Goal: Transaction & Acquisition: Download file/media

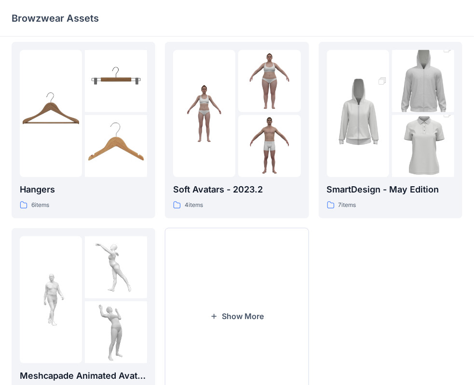
scroll to position [239, 0]
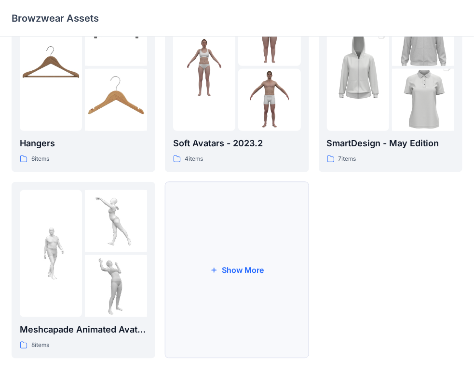
click at [216, 271] on icon "button" at bounding box center [214, 270] width 8 height 8
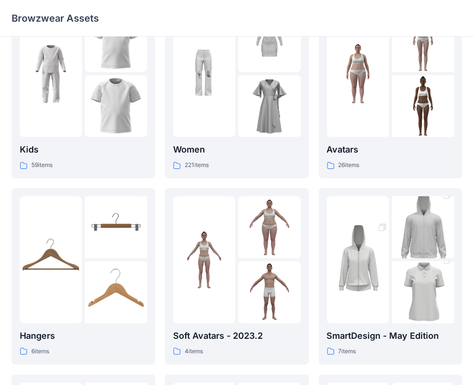
scroll to position [0, 0]
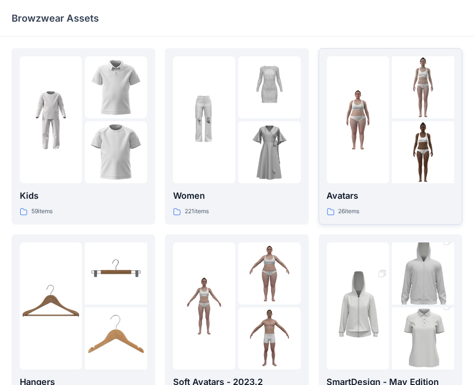
click at [373, 186] on div "Avatars 26 items" at bounding box center [390, 136] width 127 height 160
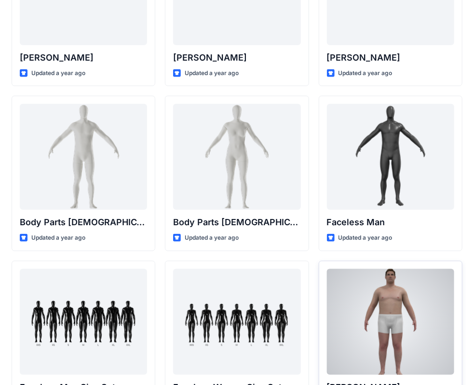
scroll to position [186, 0]
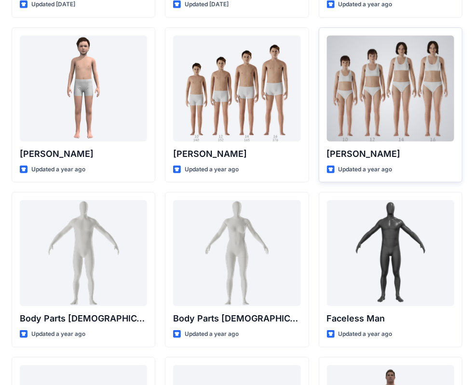
click at [414, 106] on div at bounding box center [390, 89] width 127 height 106
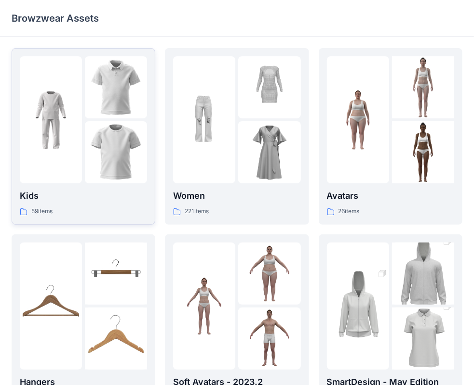
click at [80, 199] on p "Kids" at bounding box center [83, 195] width 127 height 13
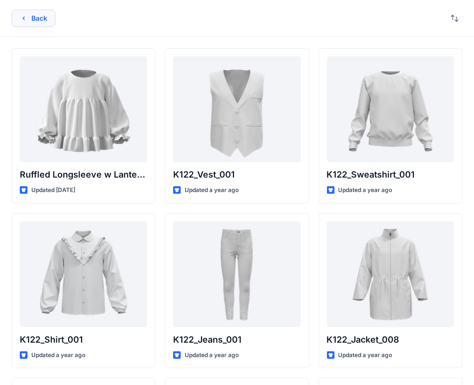
click at [29, 23] on button "Back" at bounding box center [34, 18] width 44 height 17
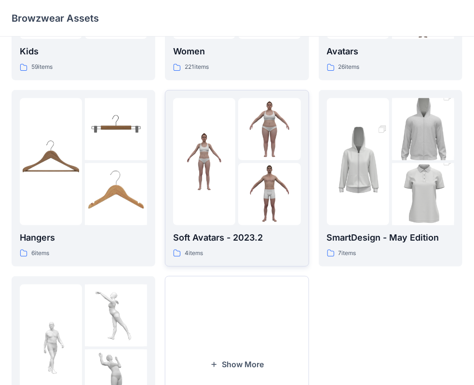
scroll to position [193, 0]
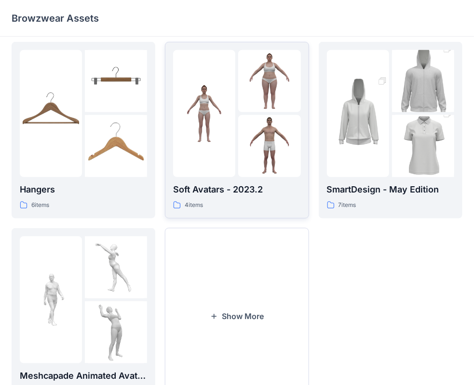
click at [254, 169] on img at bounding box center [269, 146] width 62 height 62
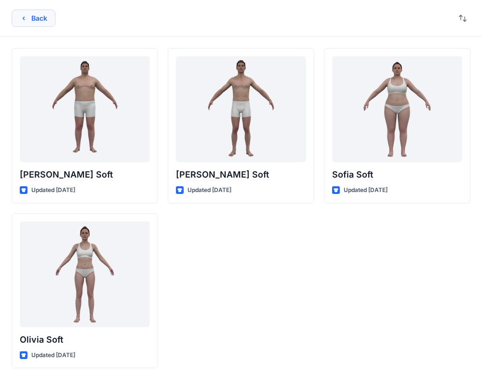
click at [19, 19] on button "Back" at bounding box center [34, 18] width 44 height 17
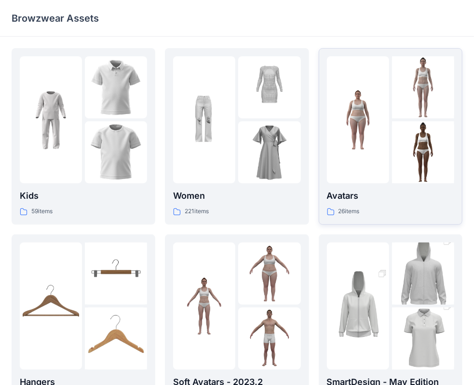
click at [394, 207] on div "26 items" at bounding box center [390, 212] width 127 height 10
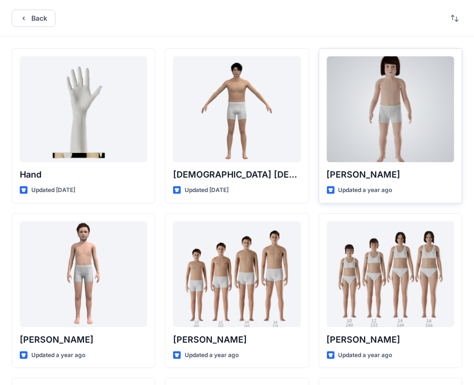
click at [404, 176] on p "[PERSON_NAME]" at bounding box center [390, 174] width 127 height 13
click at [386, 177] on p "[PERSON_NAME]" at bounding box center [390, 174] width 127 height 13
click at [376, 177] on p "[PERSON_NAME]" at bounding box center [390, 174] width 127 height 13
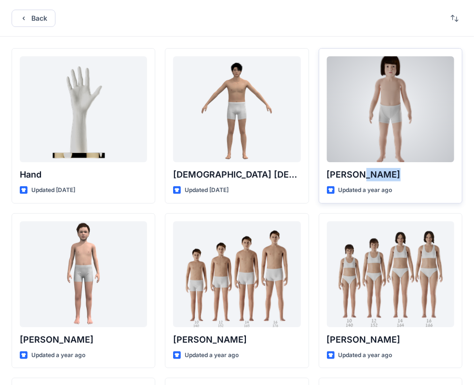
click at [388, 137] on div at bounding box center [390, 109] width 127 height 106
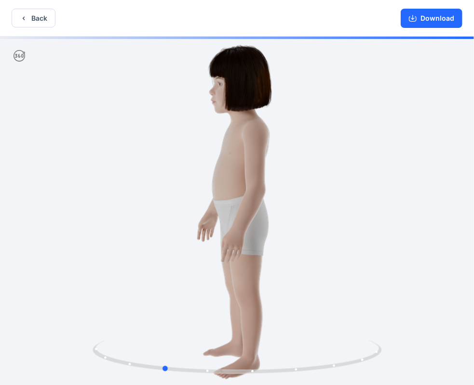
drag, startPoint x: 235, startPoint y: 373, endPoint x: 462, endPoint y: 313, distance: 234.5
click at [462, 313] on div at bounding box center [237, 212] width 474 height 351
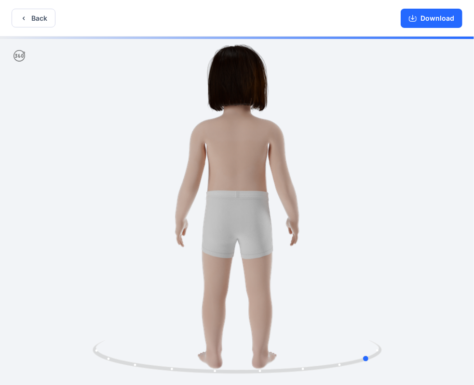
drag, startPoint x: 176, startPoint y: 372, endPoint x: 81, endPoint y: 357, distance: 96.1
click at [81, 357] on div at bounding box center [237, 212] width 474 height 351
click at [29, 19] on button "Back" at bounding box center [34, 18] width 44 height 19
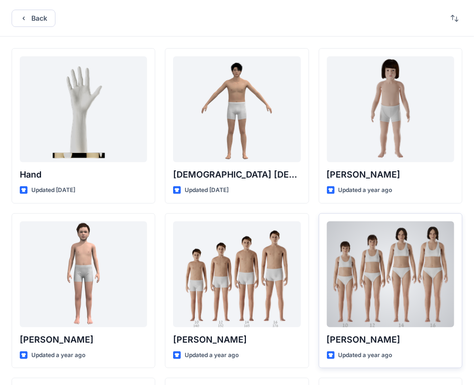
click at [398, 303] on div at bounding box center [390, 275] width 127 height 106
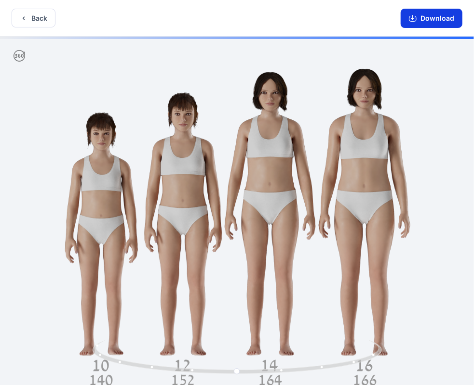
click at [420, 23] on button "Download" at bounding box center [431, 18] width 62 height 19
click at [429, 21] on button "Download" at bounding box center [431, 18] width 62 height 19
